Goal: Information Seeking & Learning: Learn about a topic

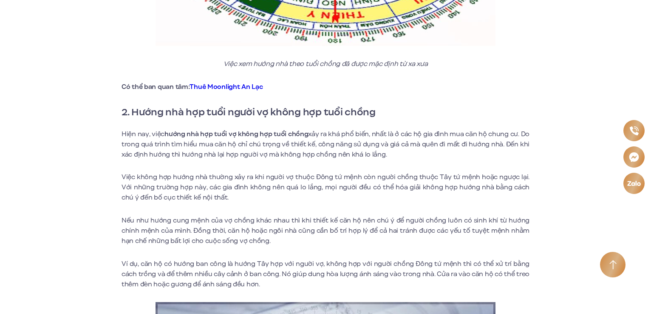
scroll to position [680, 0]
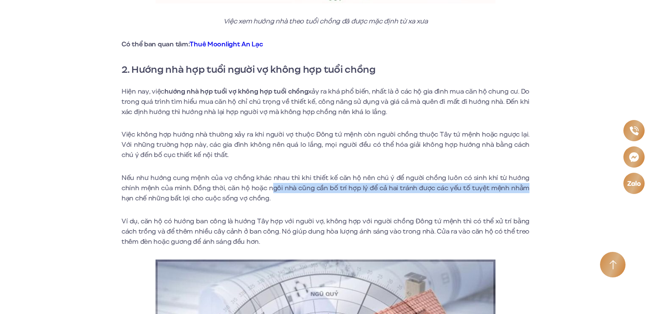
drag, startPoint x: 273, startPoint y: 187, endPoint x: 534, endPoint y: 193, distance: 261.5
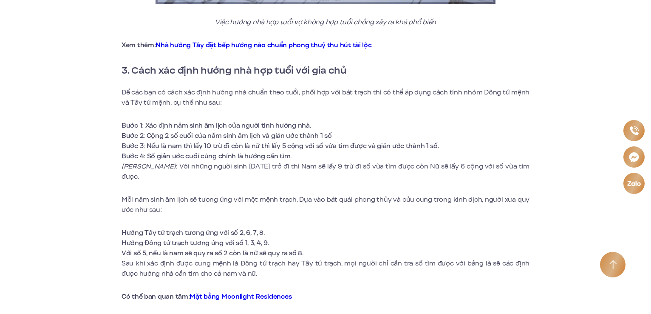
scroll to position [1276, 0]
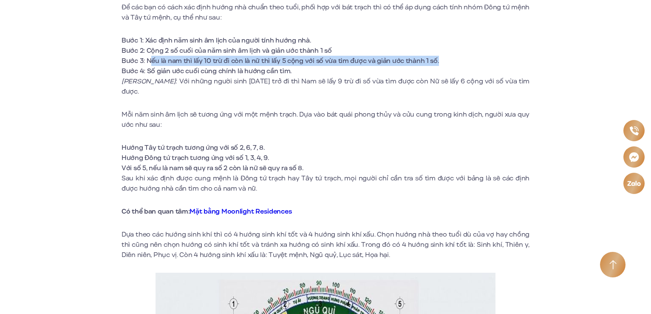
drag, startPoint x: 150, startPoint y: 60, endPoint x: 444, endPoint y: 58, distance: 294.2
click at [444, 58] on li "Bước 3: Nếu là nam thì lấy 10 trừ đi còn là nữ thì lấy 5 cộng với số vừa tìm đư…" at bounding box center [326, 61] width 408 height 10
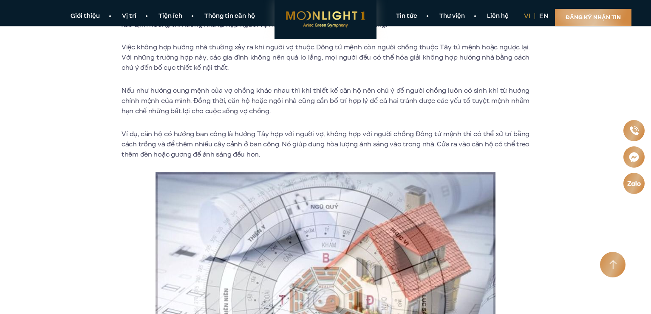
scroll to position [895, 0]
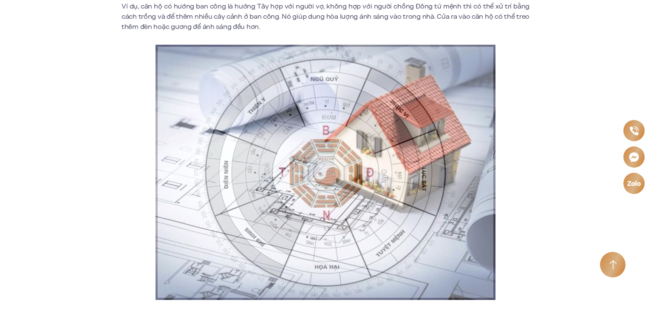
click at [406, 167] on img at bounding box center [326, 172] width 340 height 255
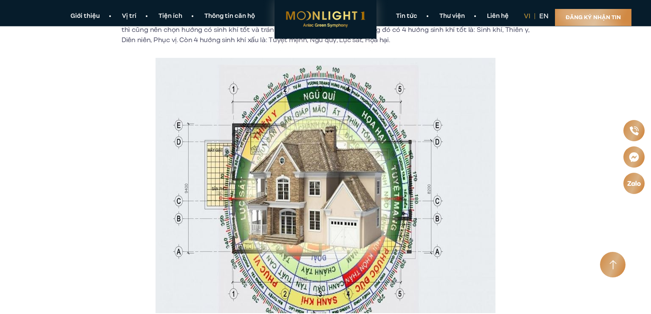
scroll to position [1363, 0]
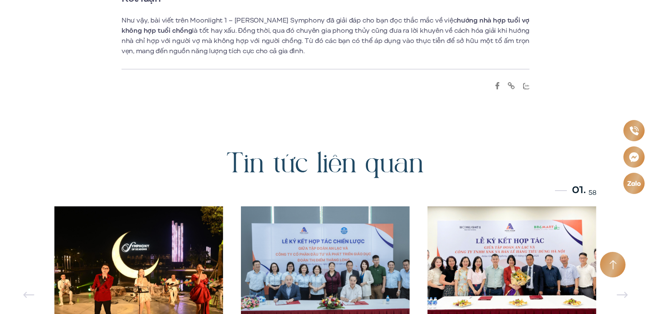
scroll to position [2253, 0]
